Goal: Navigation & Orientation: Find specific page/section

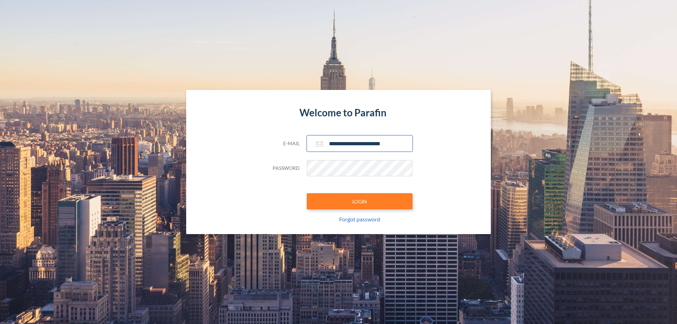
type input "**********"
click at [360, 201] on button "LOGIN" at bounding box center [360, 201] width 106 height 16
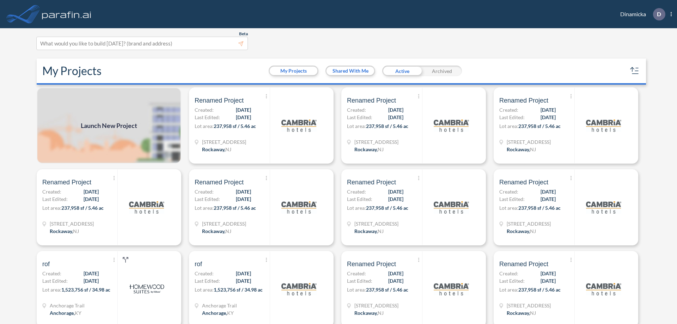
scroll to position [2, 0]
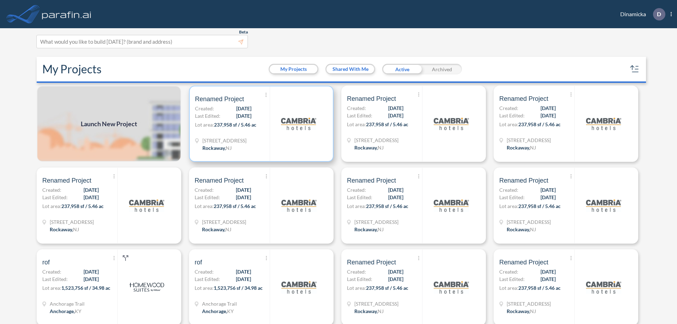
click at [260, 124] on p "Lot area: 237,958 sf / 5.46 ac" at bounding box center [232, 126] width 75 height 10
